Goal: Task Accomplishment & Management: Manage account settings

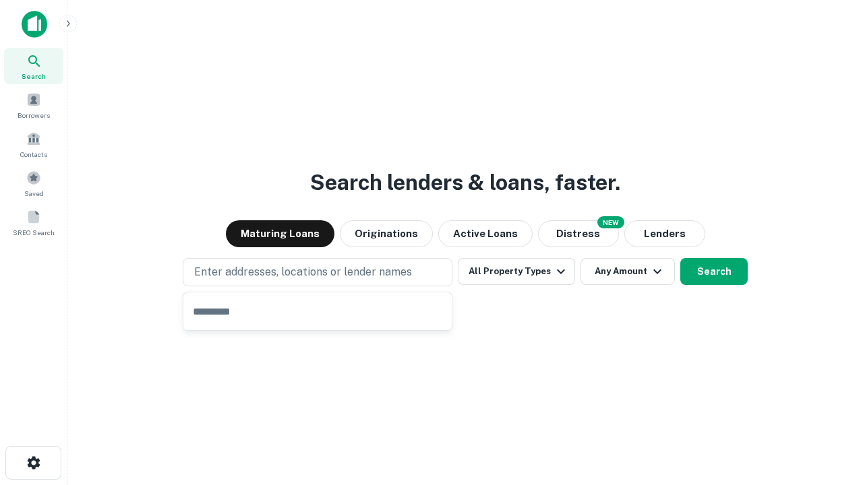
type input "**********"
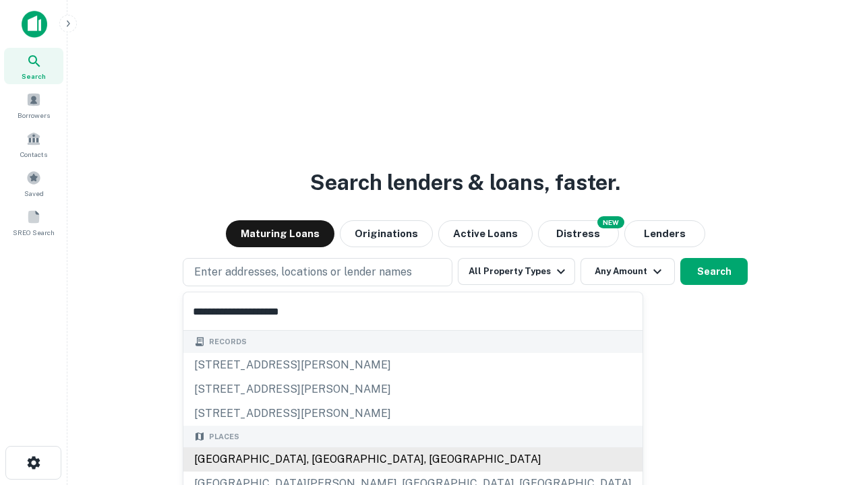
click at [322, 460] on div "[GEOGRAPHIC_DATA], [GEOGRAPHIC_DATA], [GEOGRAPHIC_DATA]" at bounding box center [412, 460] width 459 height 24
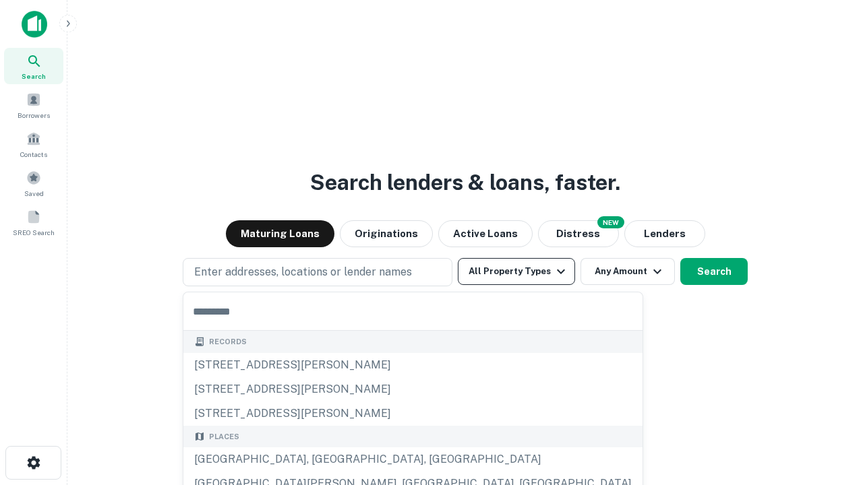
click at [516, 272] on button "All Property Types" at bounding box center [516, 271] width 117 height 27
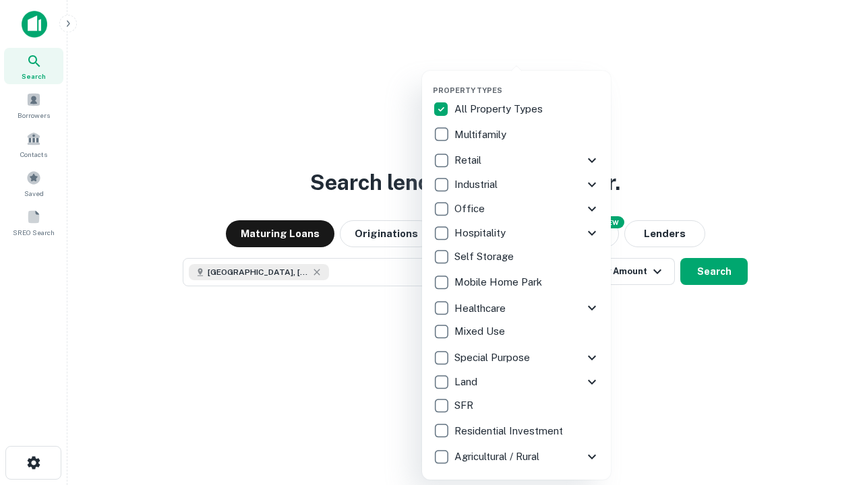
click at [527, 82] on button "button" at bounding box center [527, 82] width 189 height 1
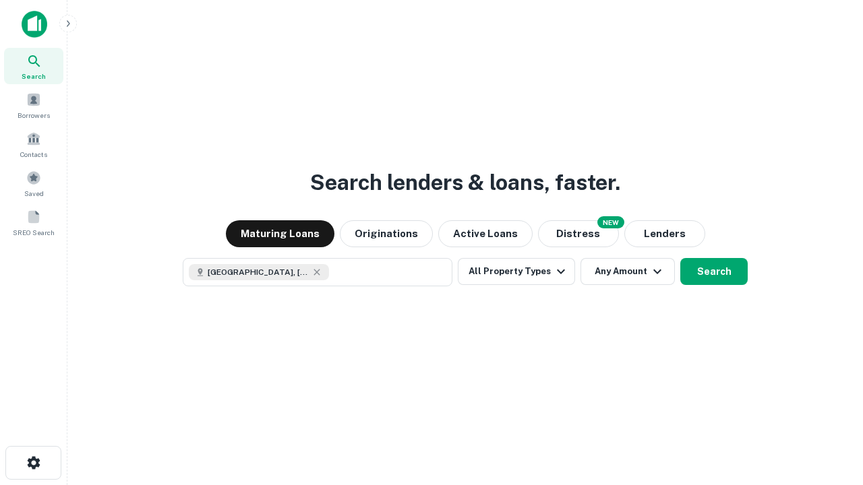
scroll to position [22, 0]
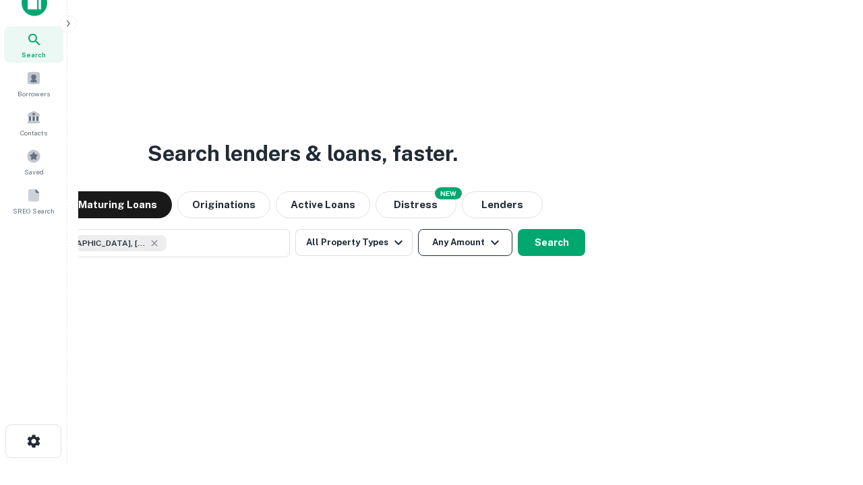
click at [418, 229] on button "Any Amount" at bounding box center [465, 242] width 94 height 27
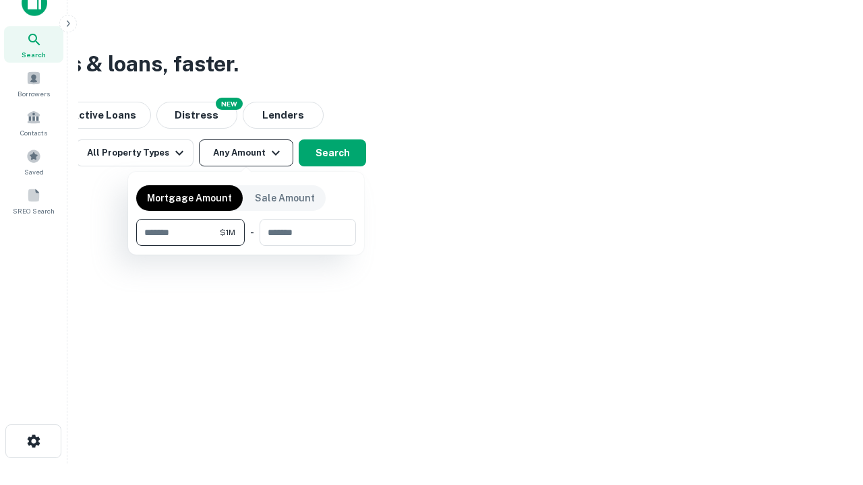
type input "*******"
click at [246, 246] on button "button" at bounding box center [246, 246] width 220 height 1
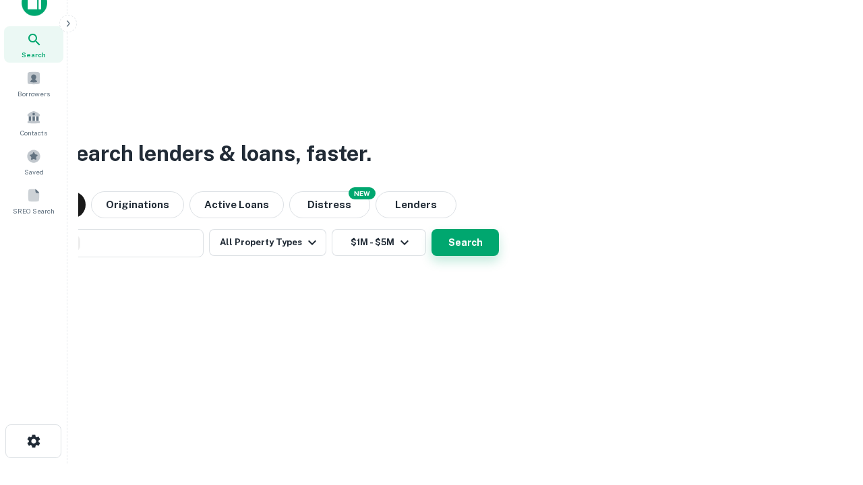
click at [431, 229] on button "Search" at bounding box center [464, 242] width 67 height 27
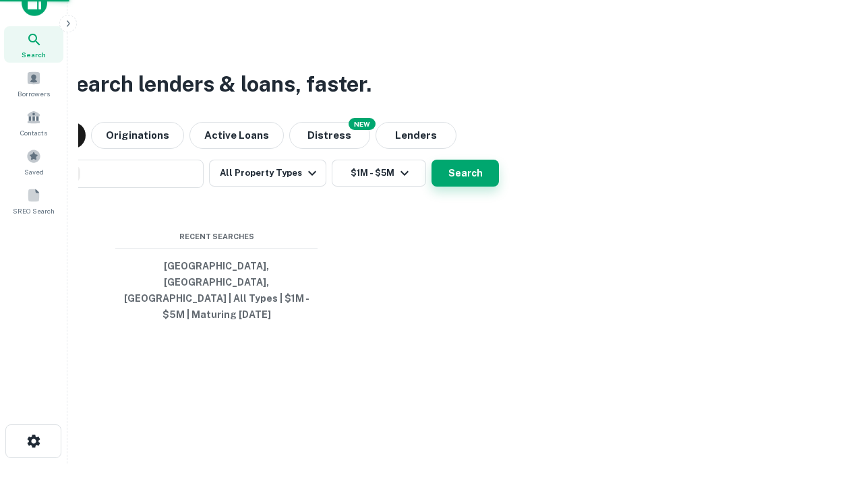
scroll to position [44, 382]
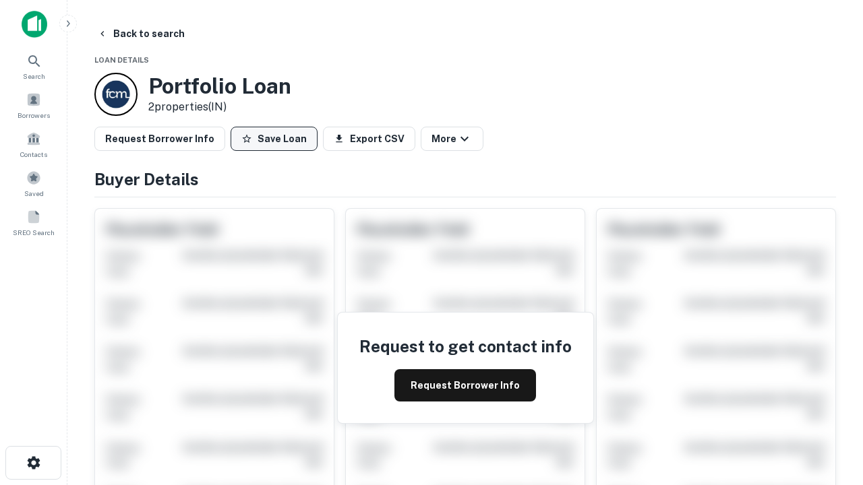
click at [274, 139] on button "Save Loan" at bounding box center [274, 139] width 87 height 24
click at [277, 139] on button "Loan Saved" at bounding box center [277, 139] width 93 height 24
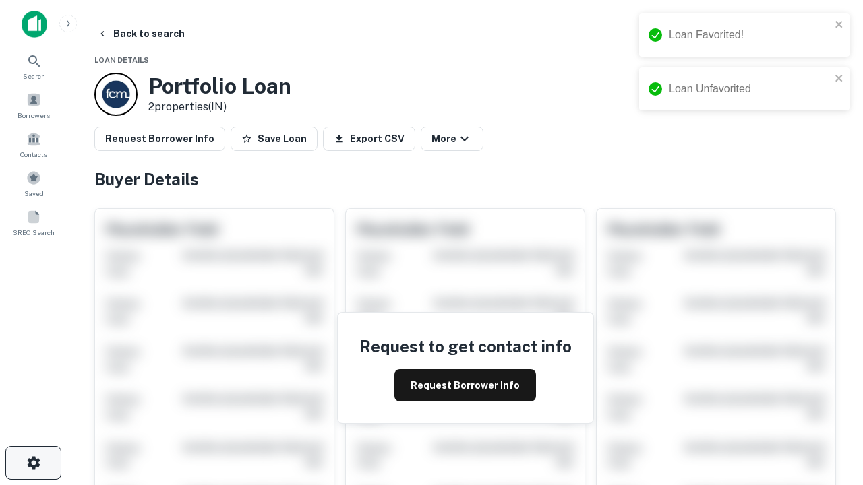
click at [33, 463] on icon "button" at bounding box center [34, 463] width 16 height 16
